Goal: Ask a question: Seek information or help from site administrators or community

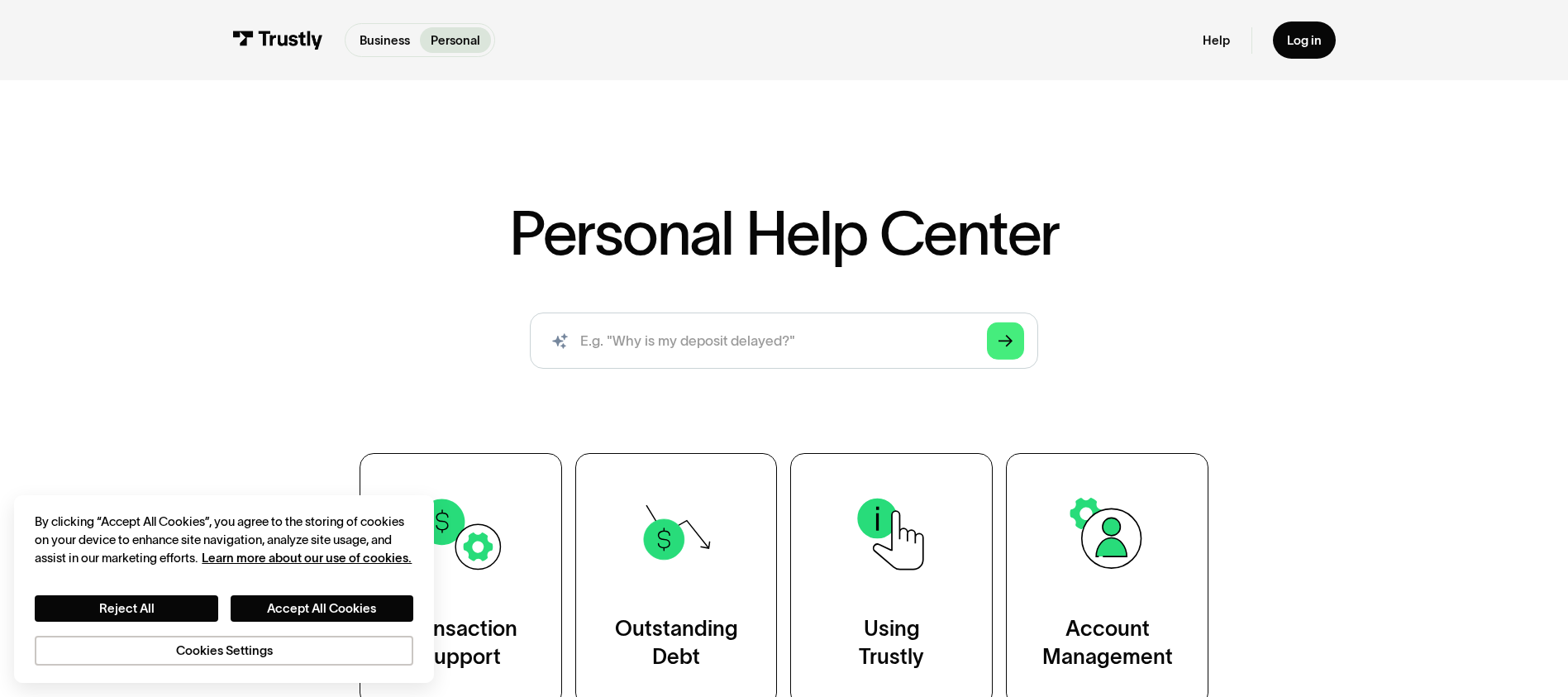
scroll to position [248, 0]
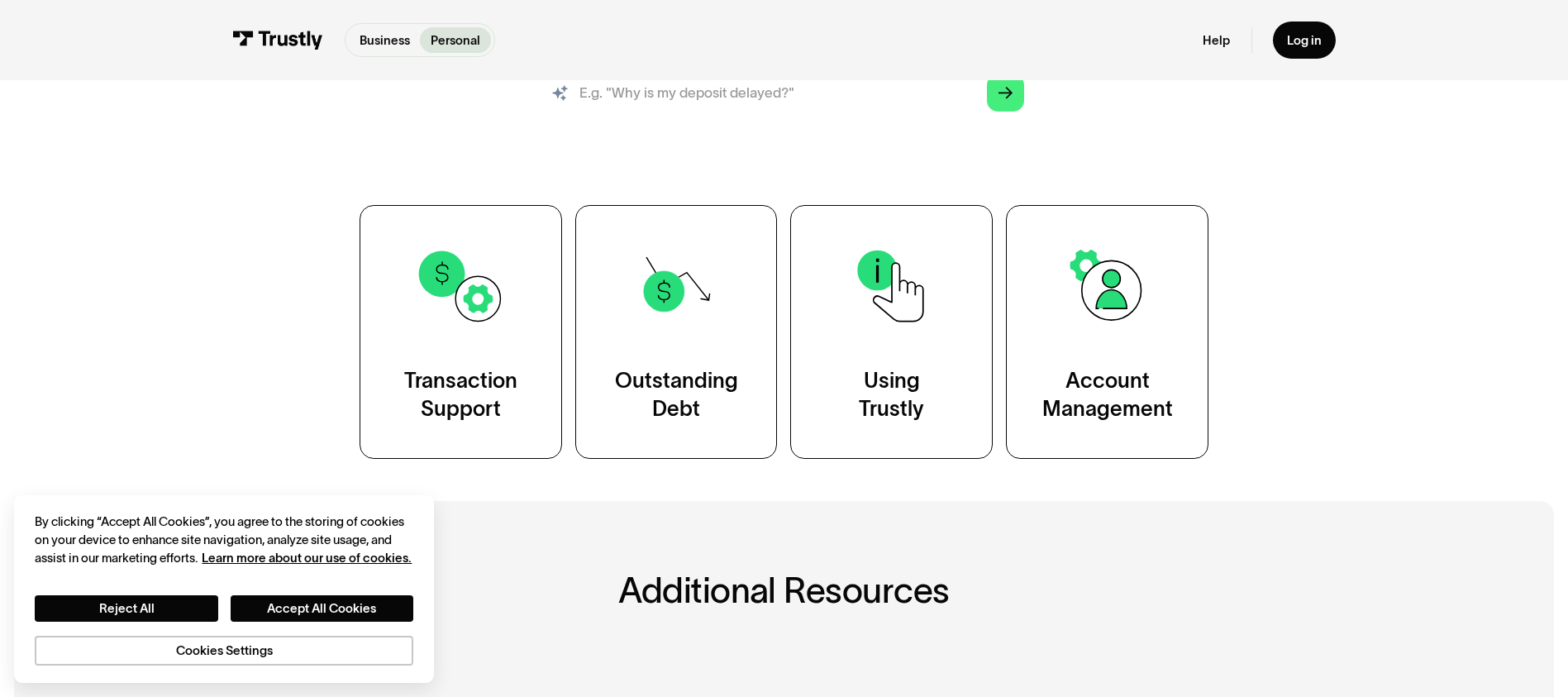
click at [737, 100] on input "search" at bounding box center [784, 92] width 507 height 56
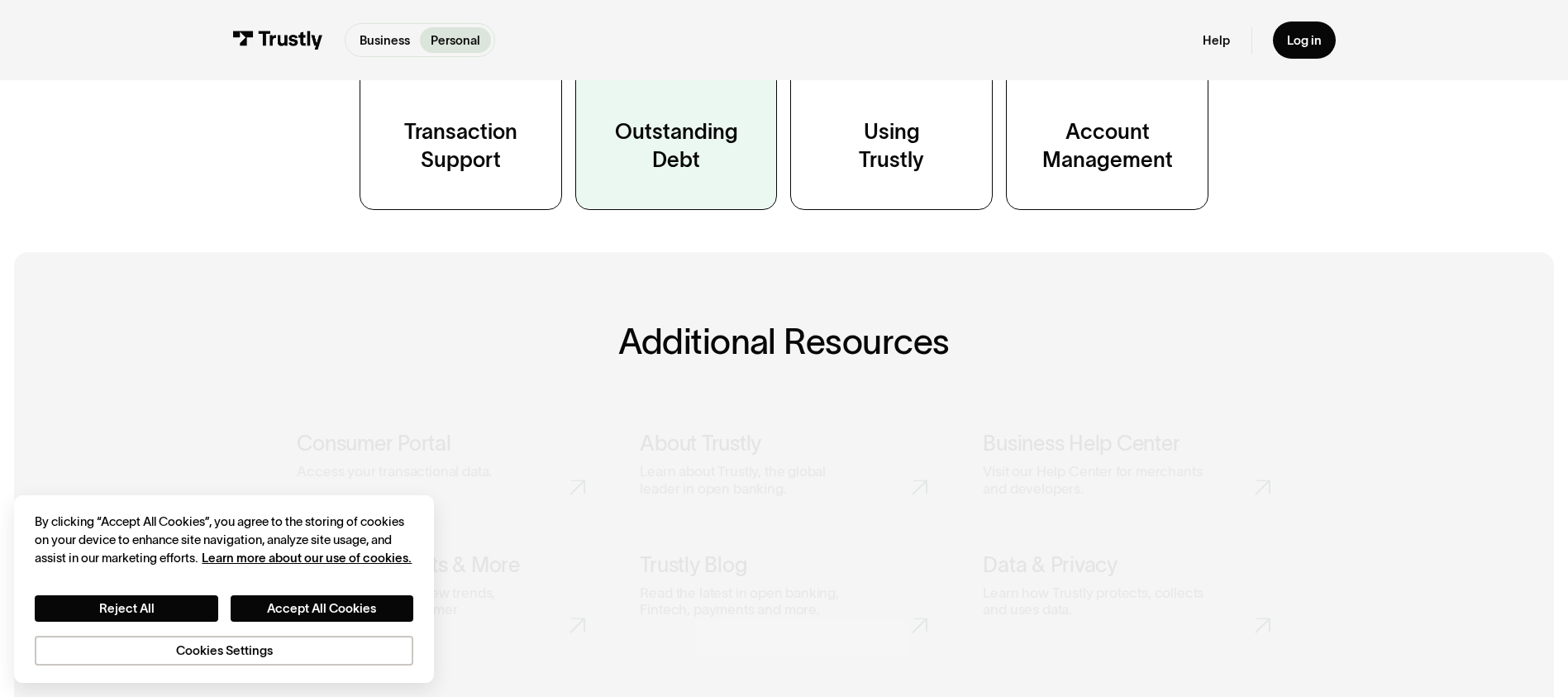
scroll to position [579, 0]
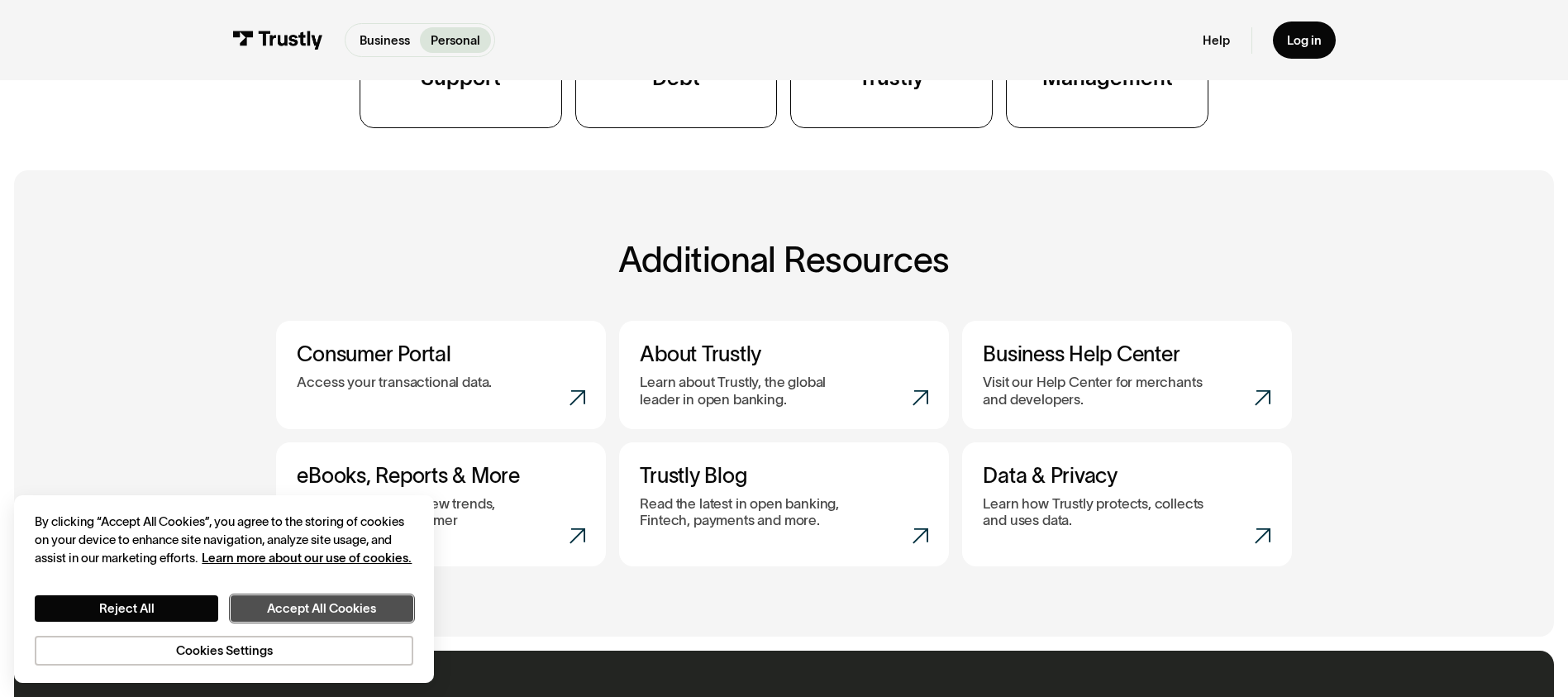
drag, startPoint x: 342, startPoint y: 612, endPoint x: 349, endPoint y: 610, distance: 7.3
click at [343, 612] on button "Accept All Cookies" at bounding box center [323, 608] width 183 height 26
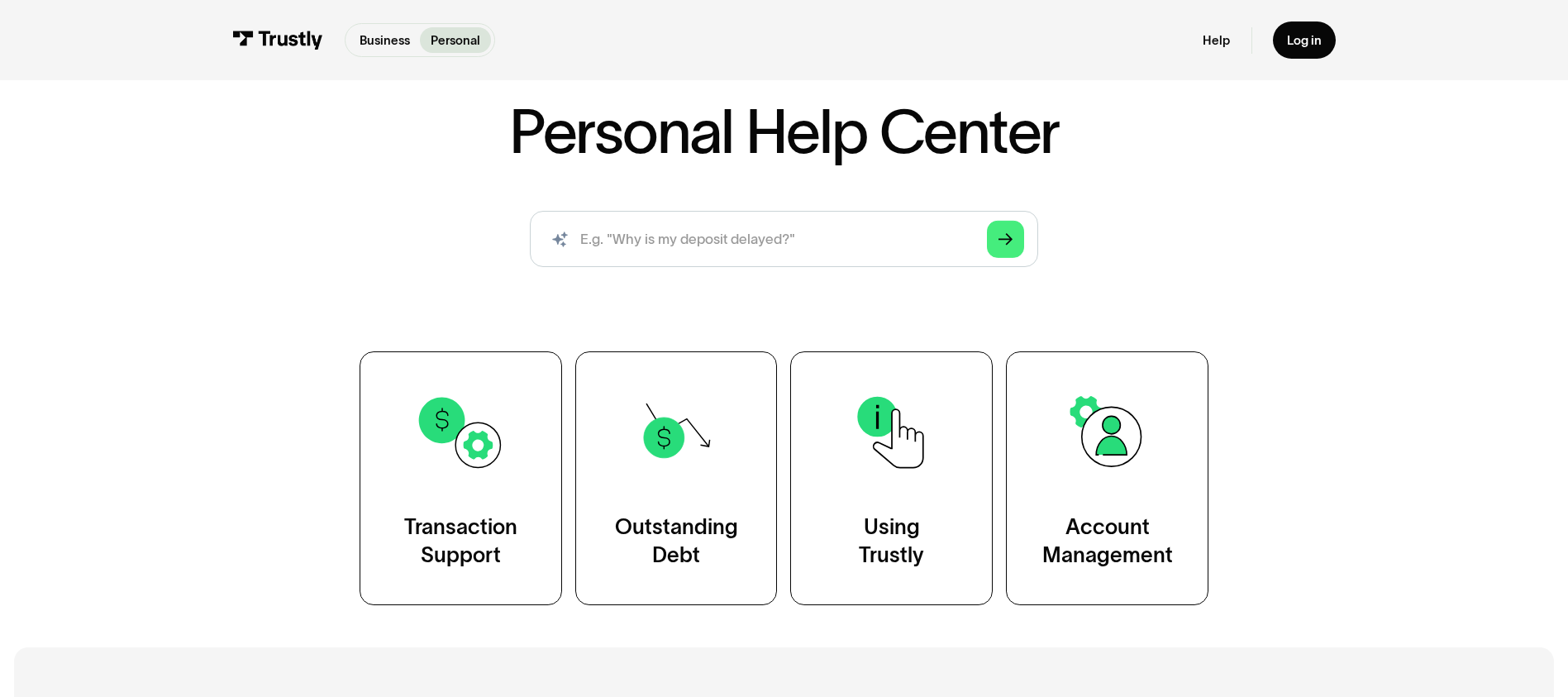
scroll to position [0, 0]
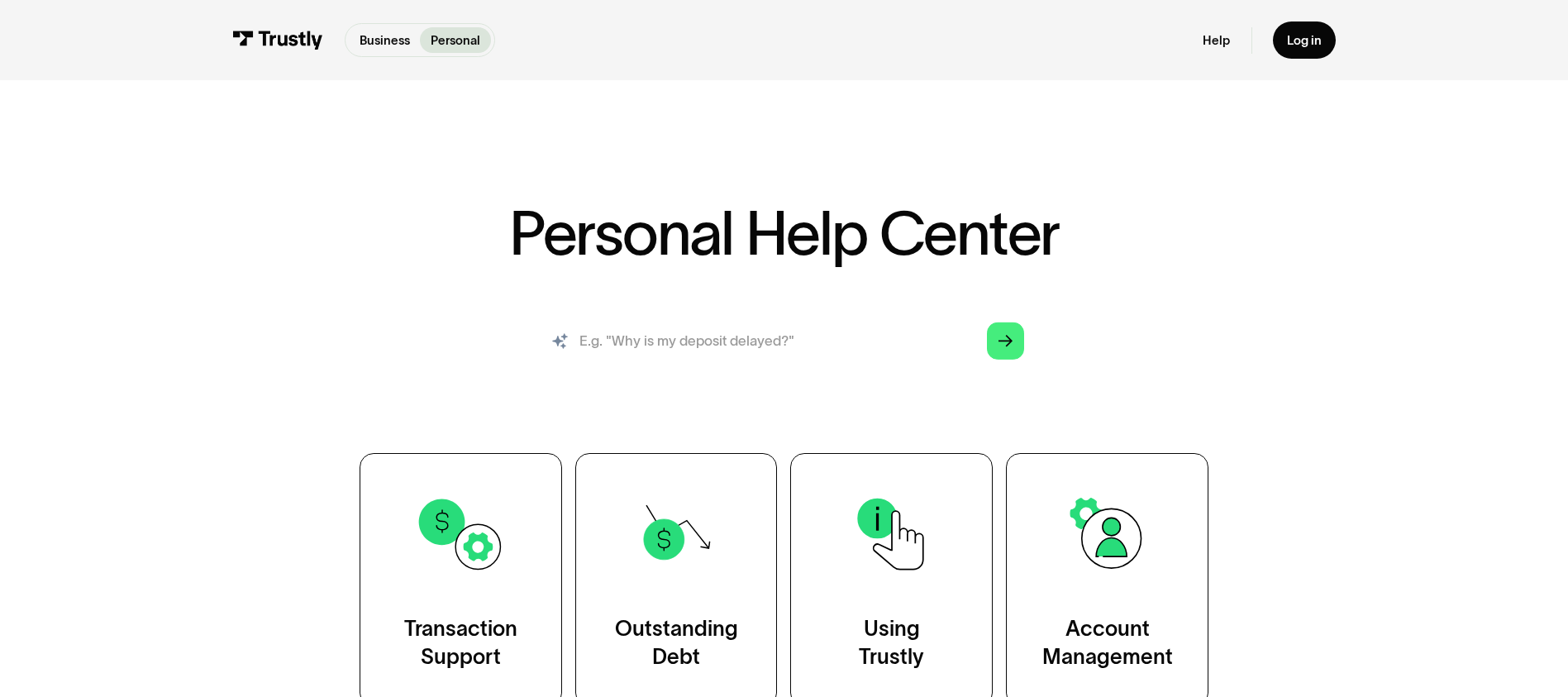
click at [658, 333] on input "search" at bounding box center [784, 340] width 507 height 56
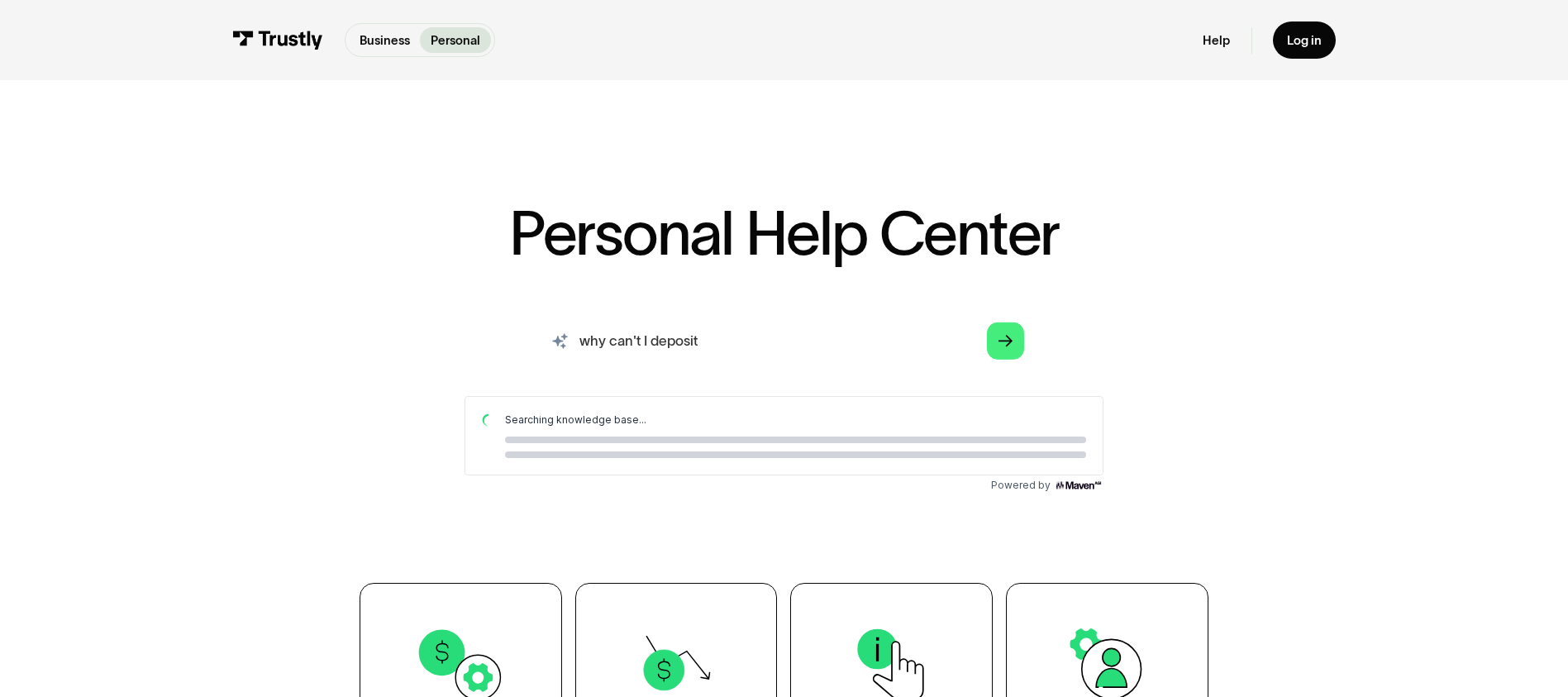
type input "why can't I deposit"
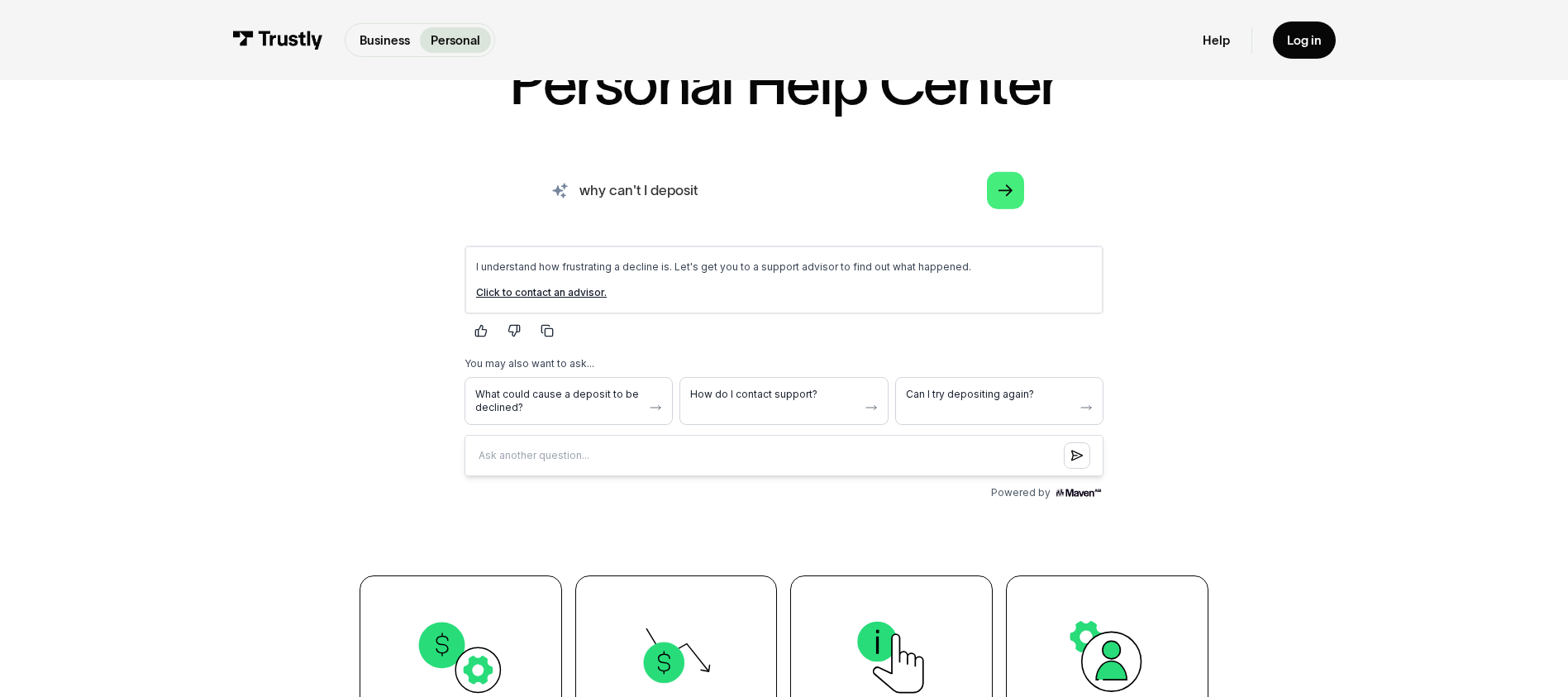
scroll to position [165, 0]
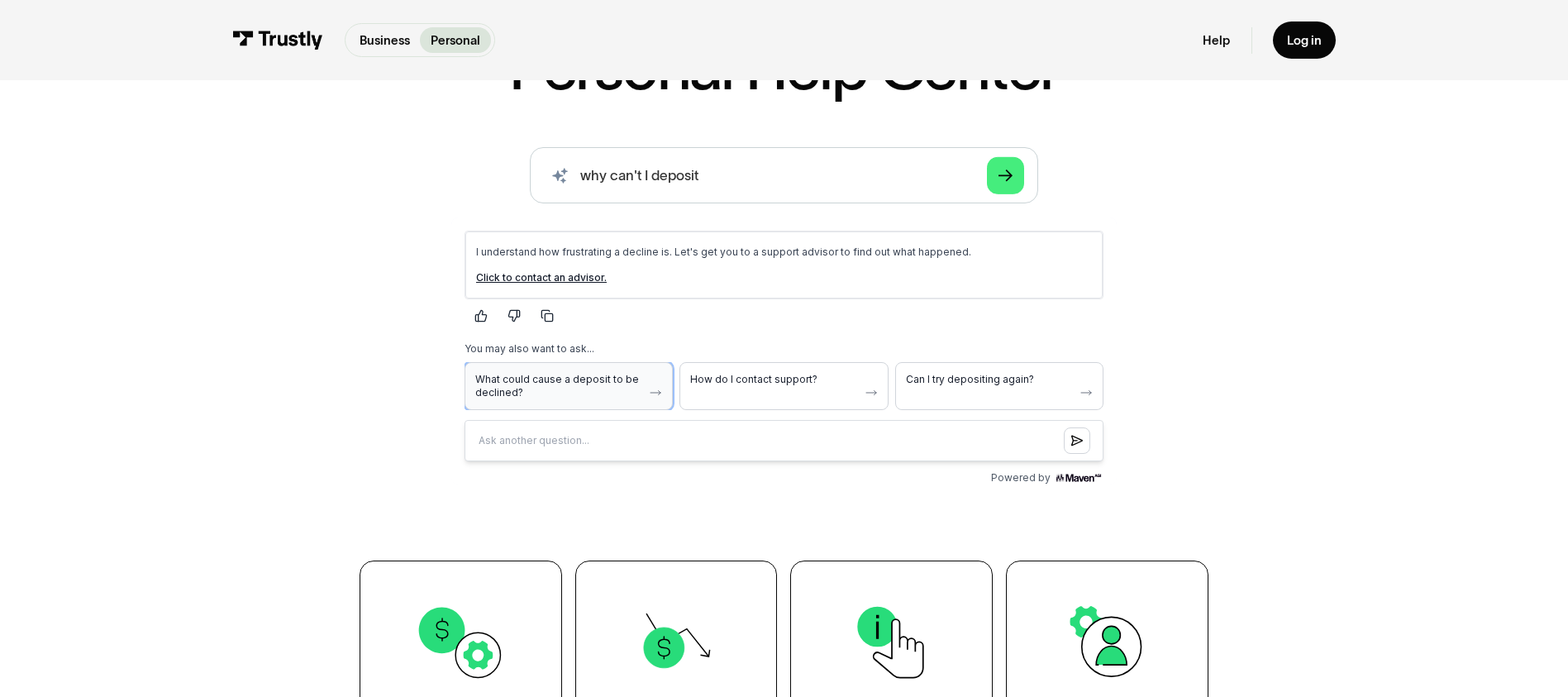
click at [639, 392] on span "What could cause a deposit to be declined?" at bounding box center [558, 385] width 167 height 26
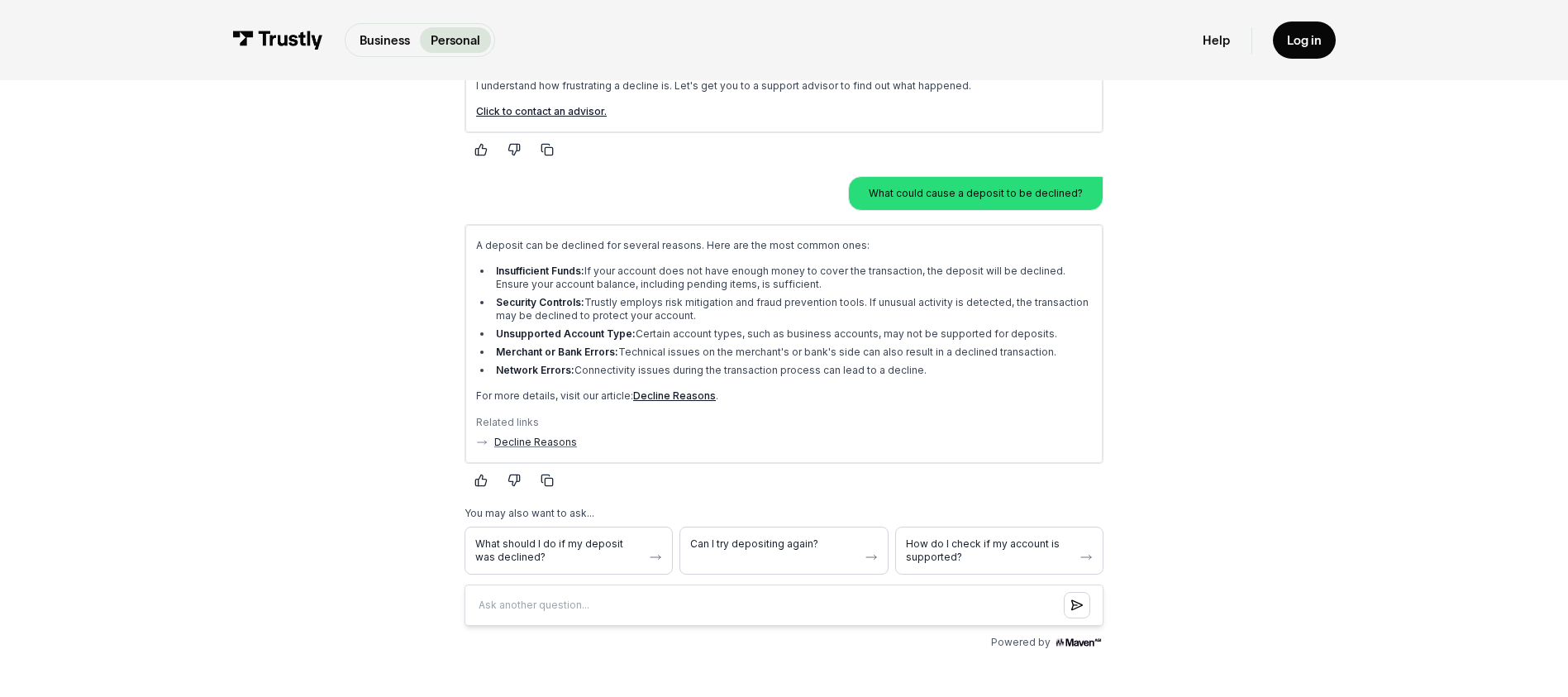
scroll to position [354, 0]
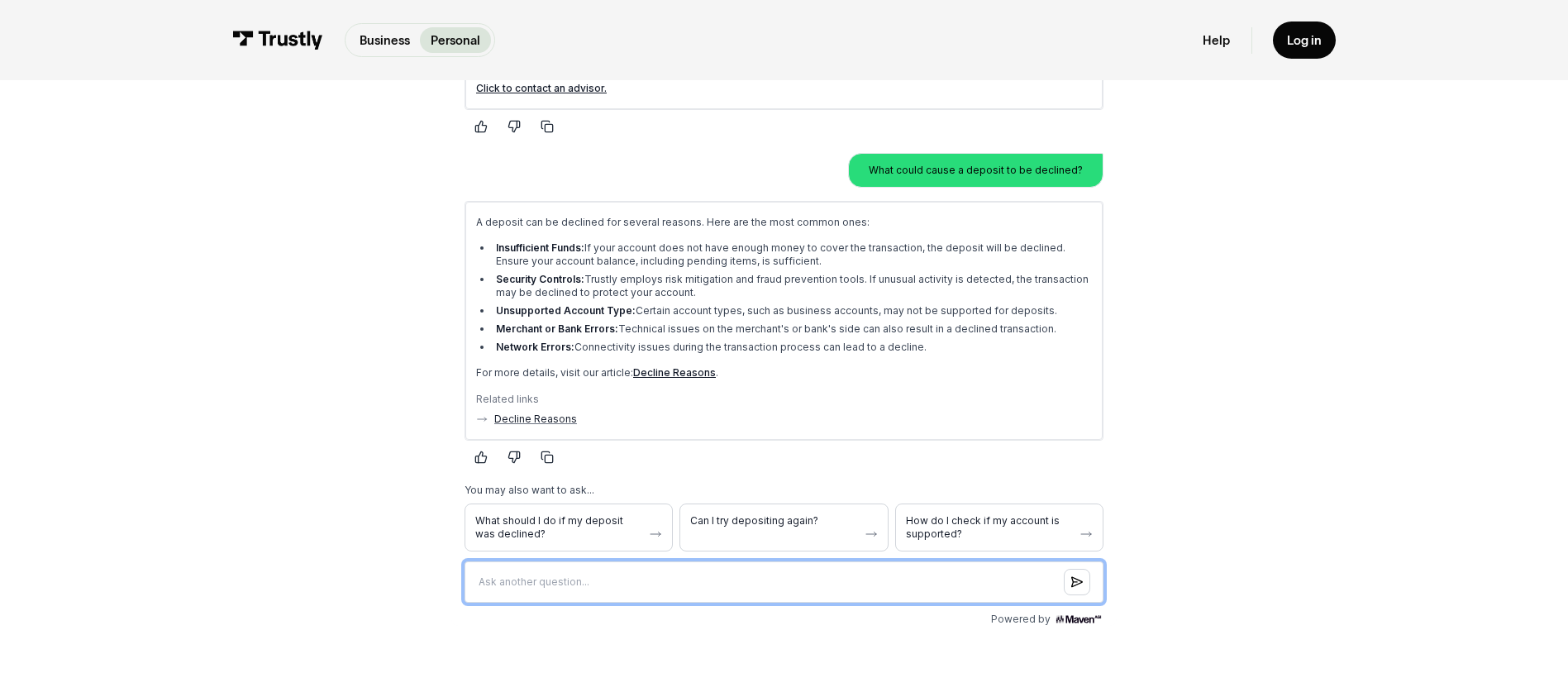
click at [728, 571] on input "Question box" at bounding box center [783, 581] width 639 height 41
type input "my deposit has failed for negative data, what does this mean and what do i need…"
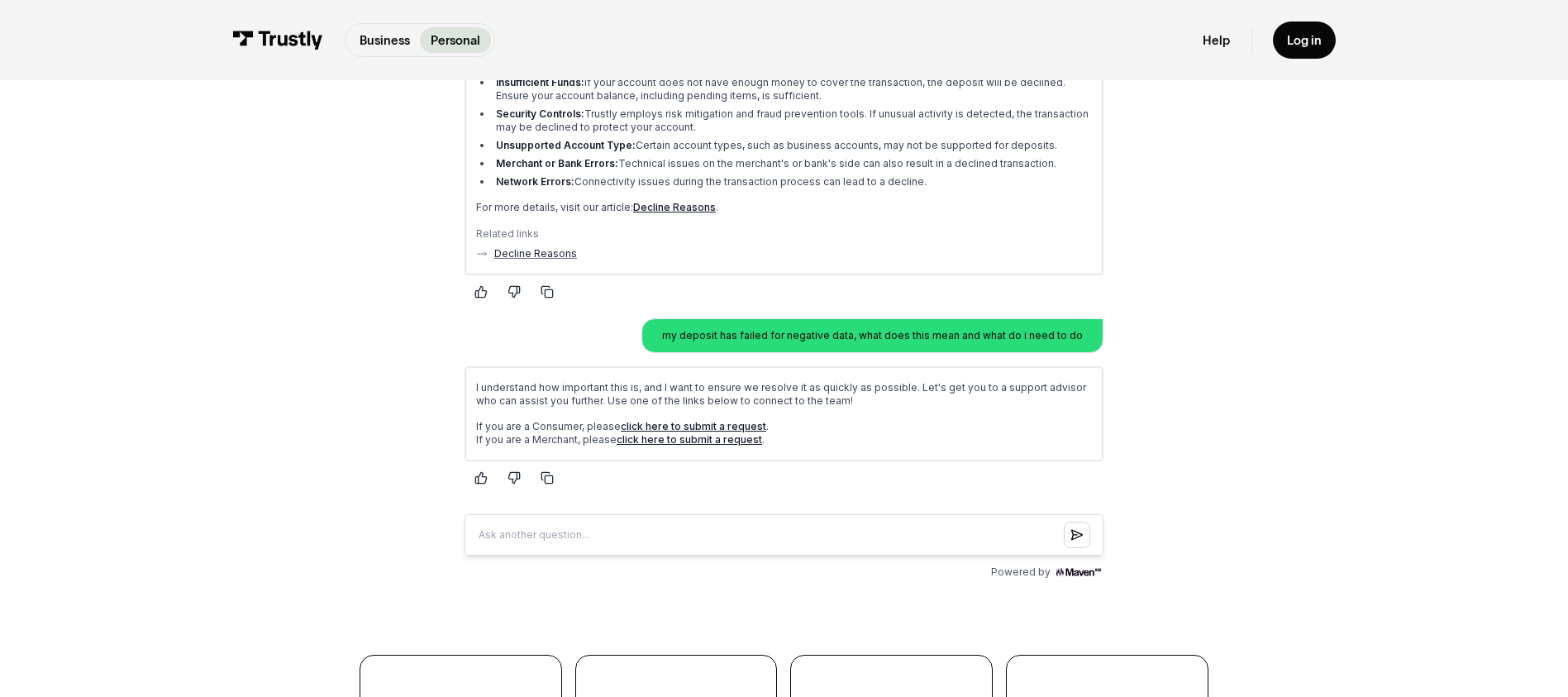
scroll to position [851, 0]
